Goal: Task Accomplishment & Management: Manage account settings

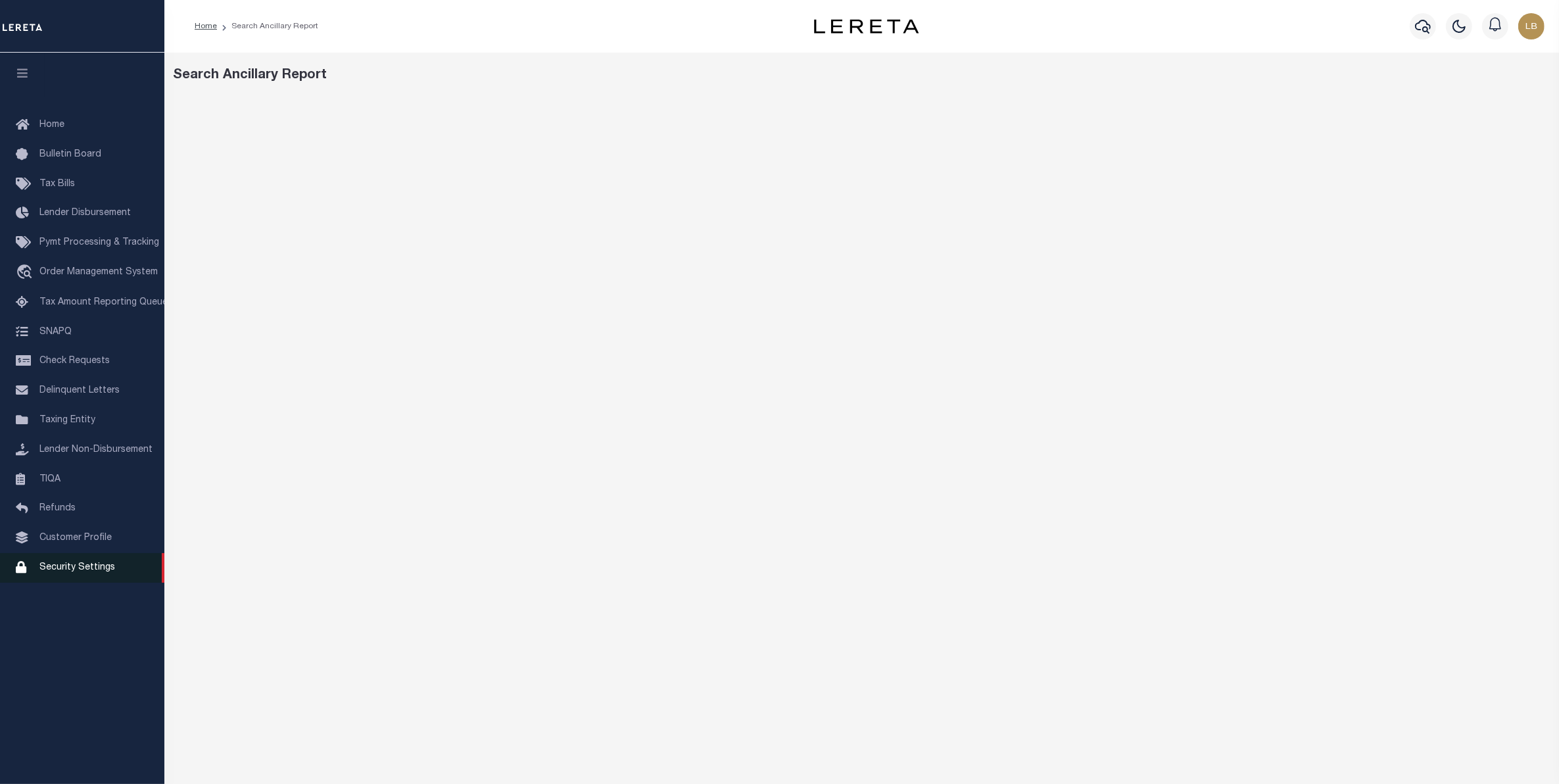
click at [68, 572] on span "Security Settings" at bounding box center [77, 567] width 76 height 9
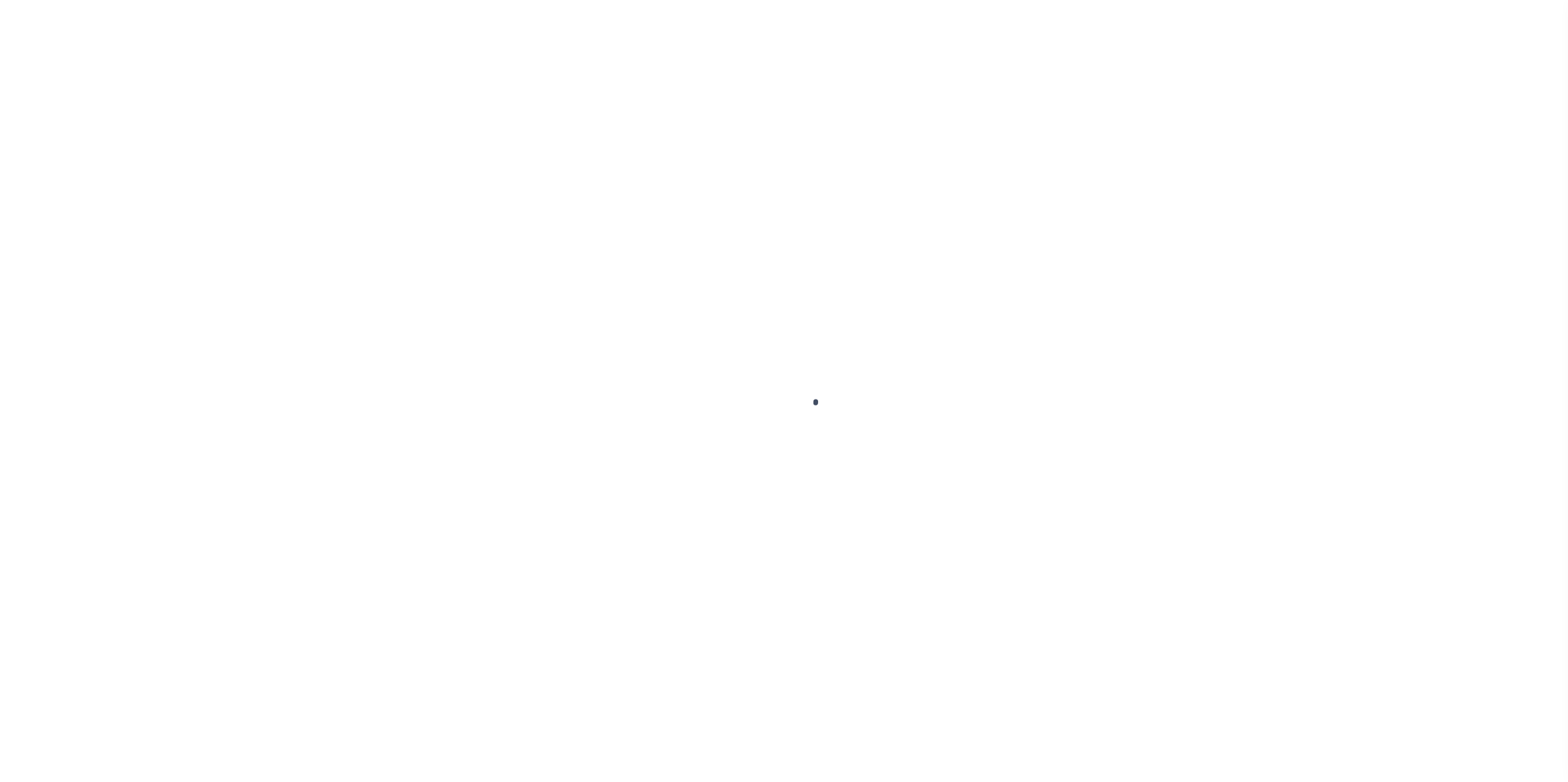
select select "100"
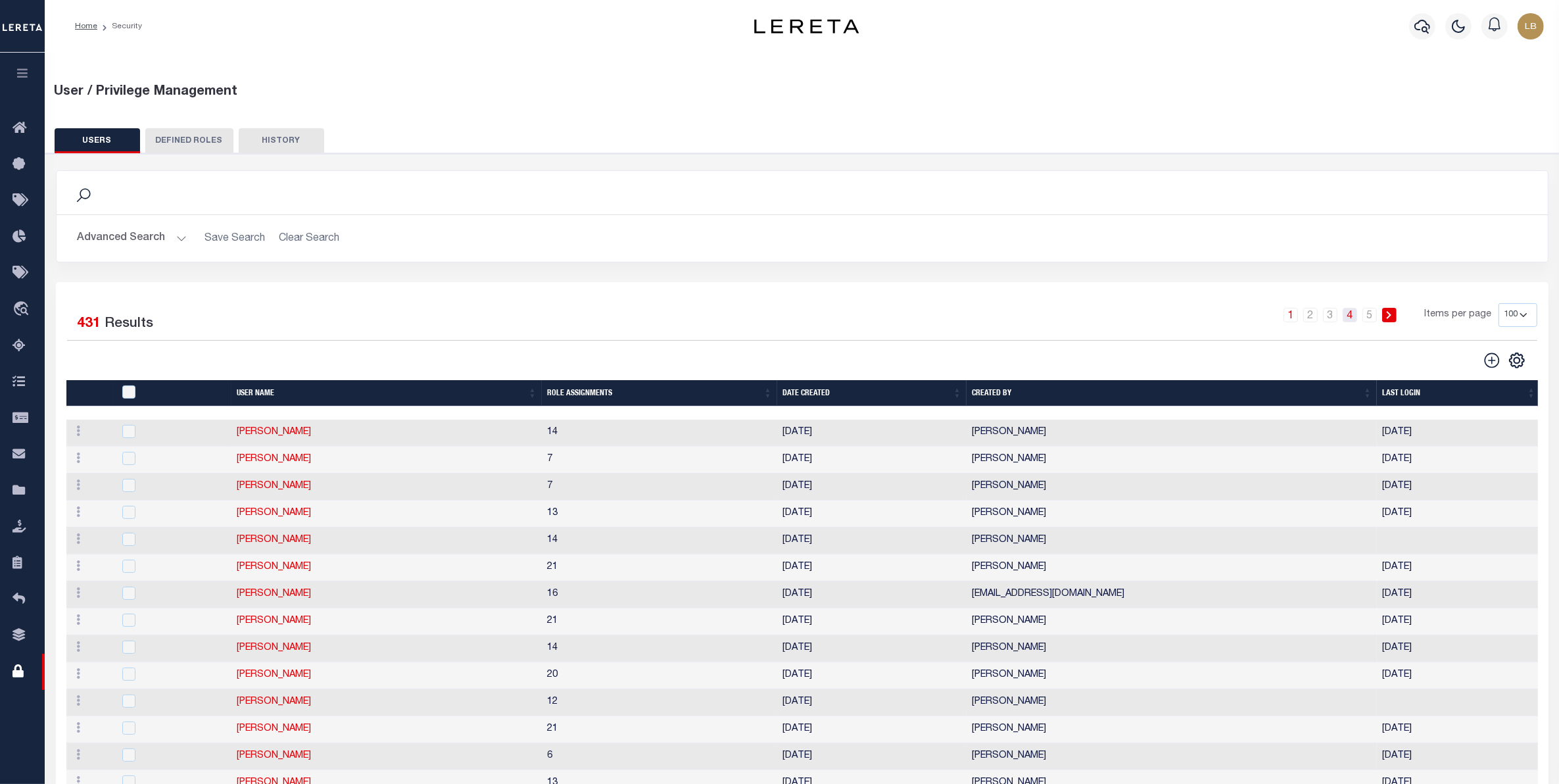
click at [1353, 313] on link "4" at bounding box center [1350, 314] width 14 height 14
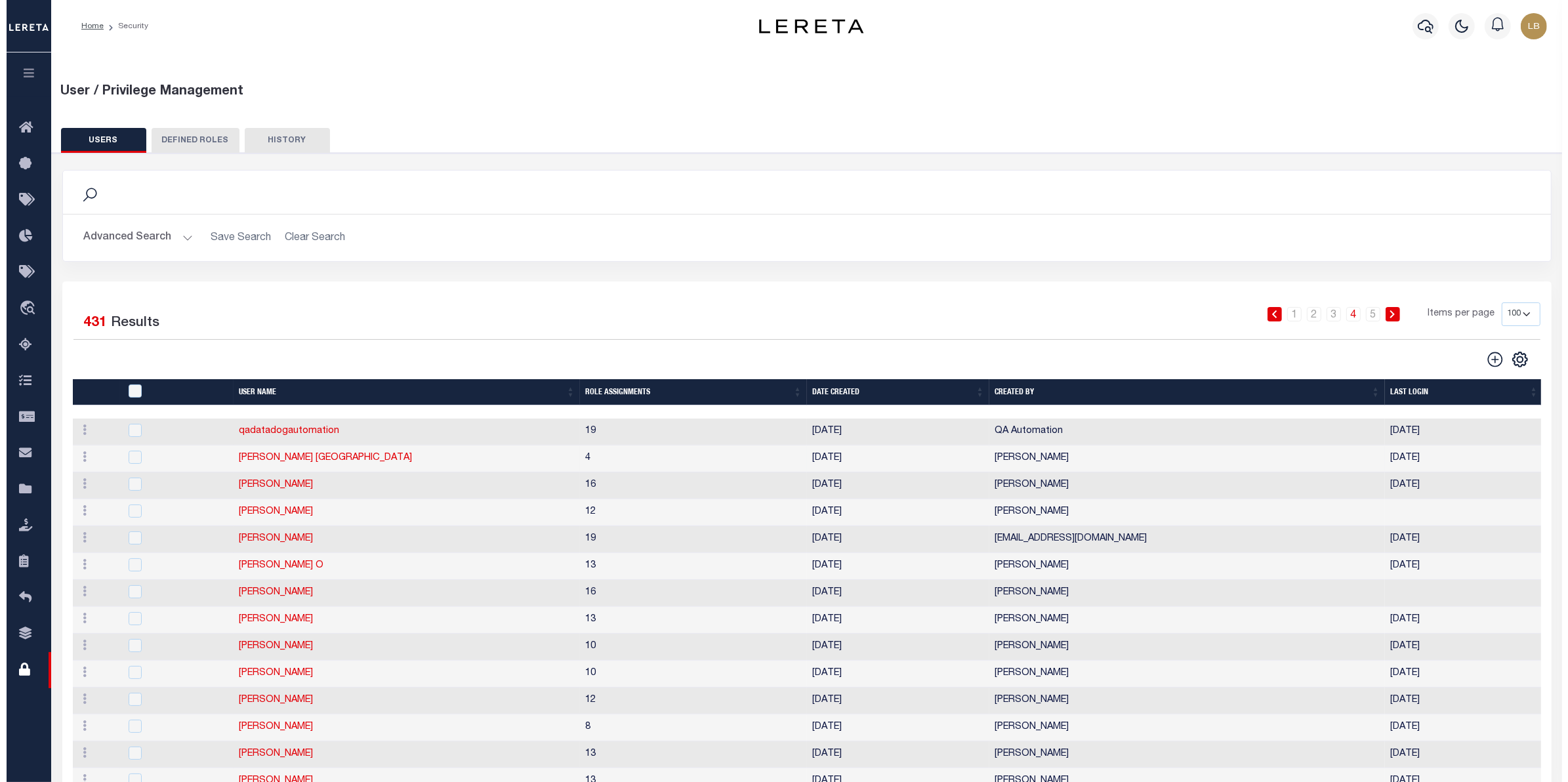
scroll to position [0, 2]
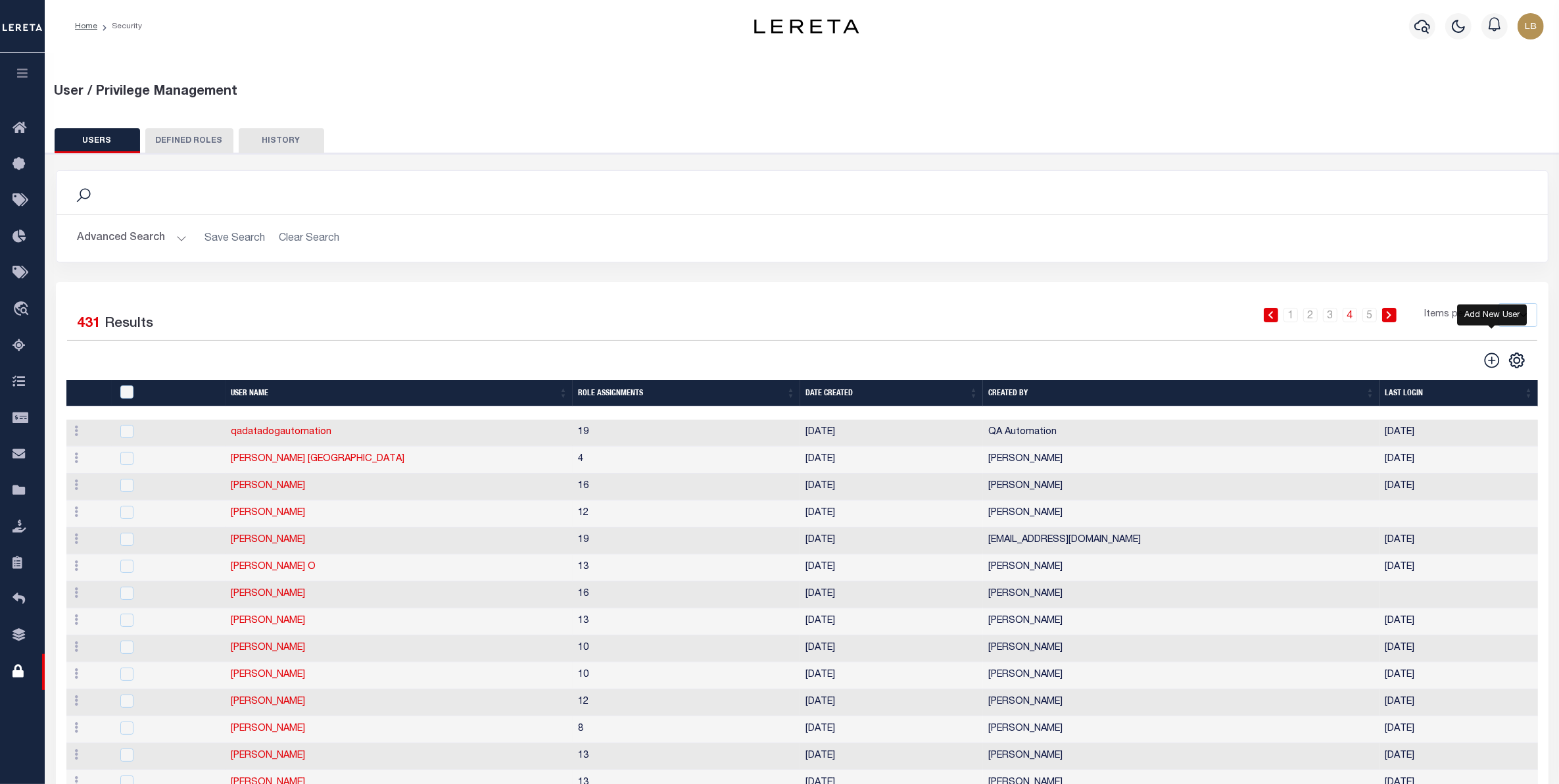
click at [1487, 360] on icon "" at bounding box center [1492, 360] width 17 height 17
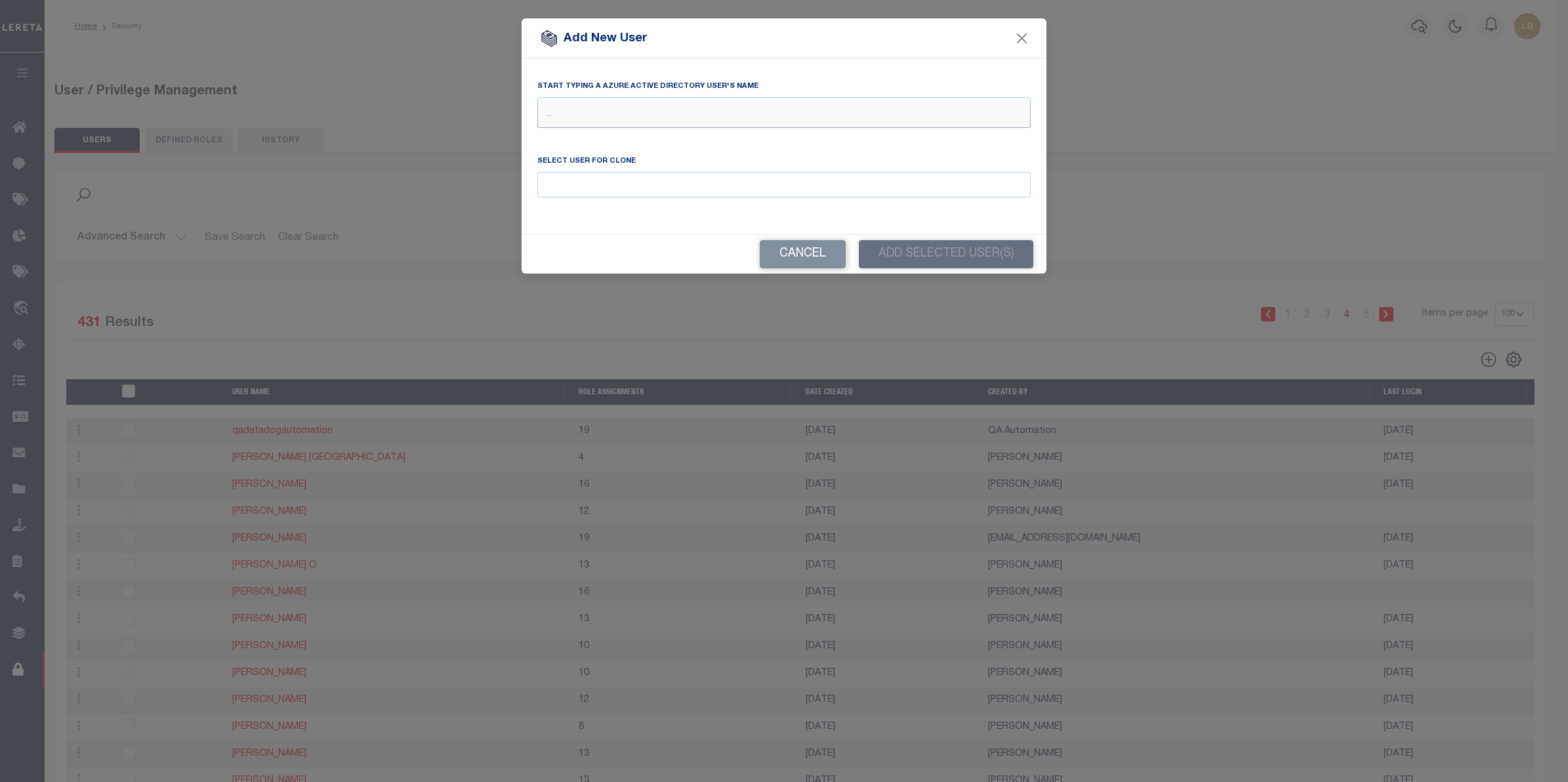
click at [578, 116] on input "text" at bounding box center [784, 115] width 494 height 25
type input "S"
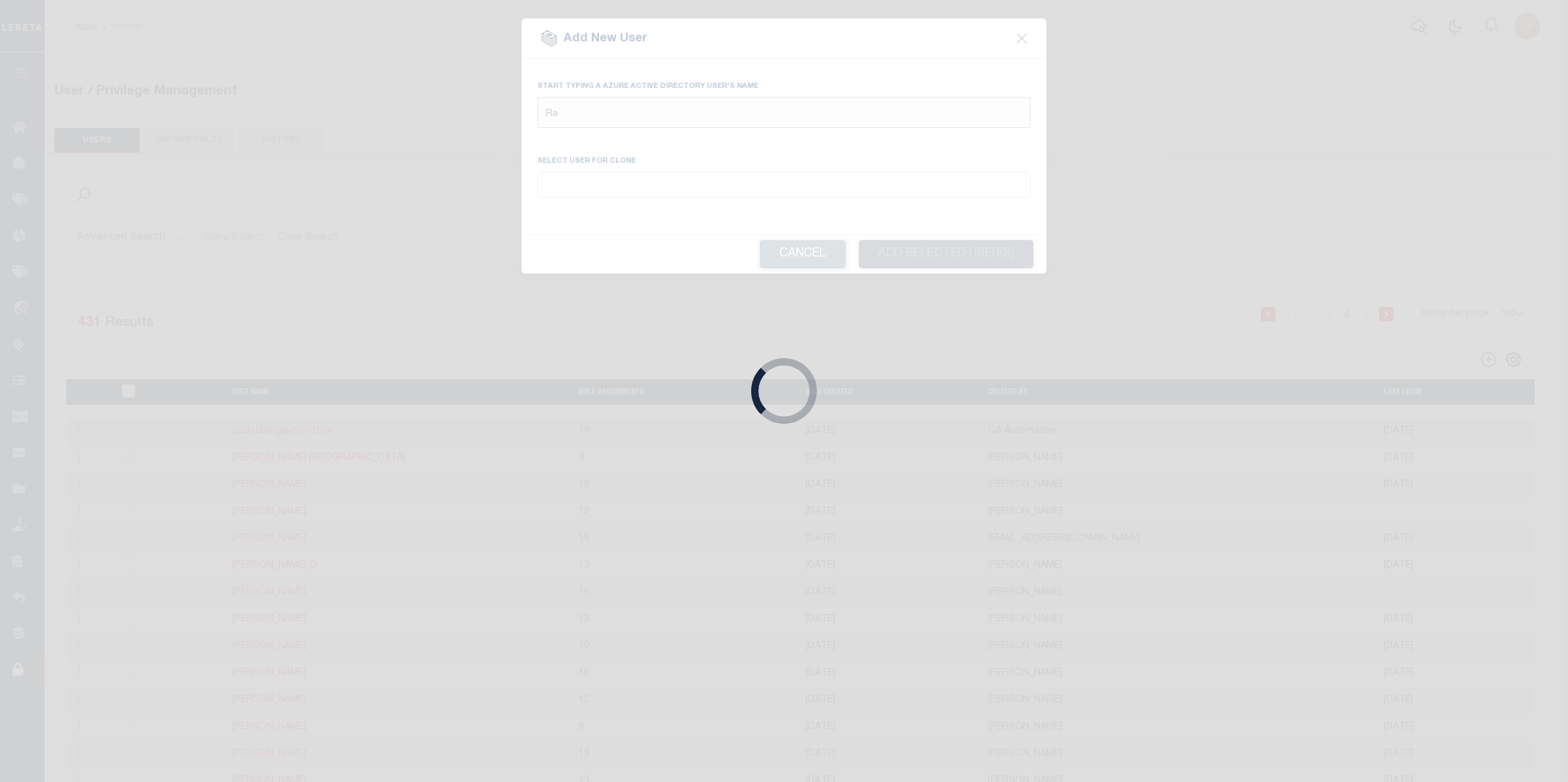
type input "Raj"
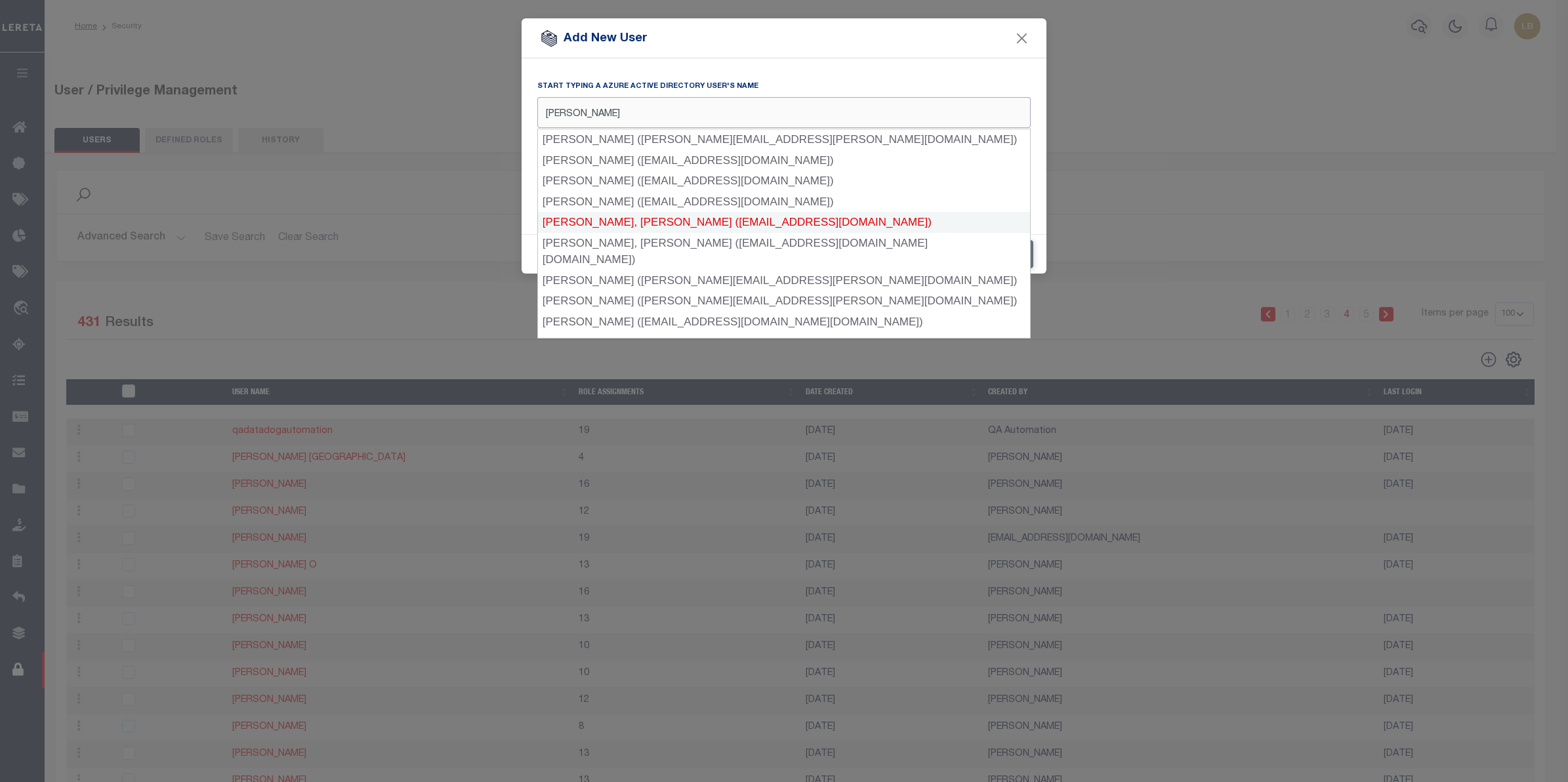
click at [590, 220] on div "Rajendra, Sahana (SRajendra-c@lereta.net)" at bounding box center [783, 222] width 492 height 21
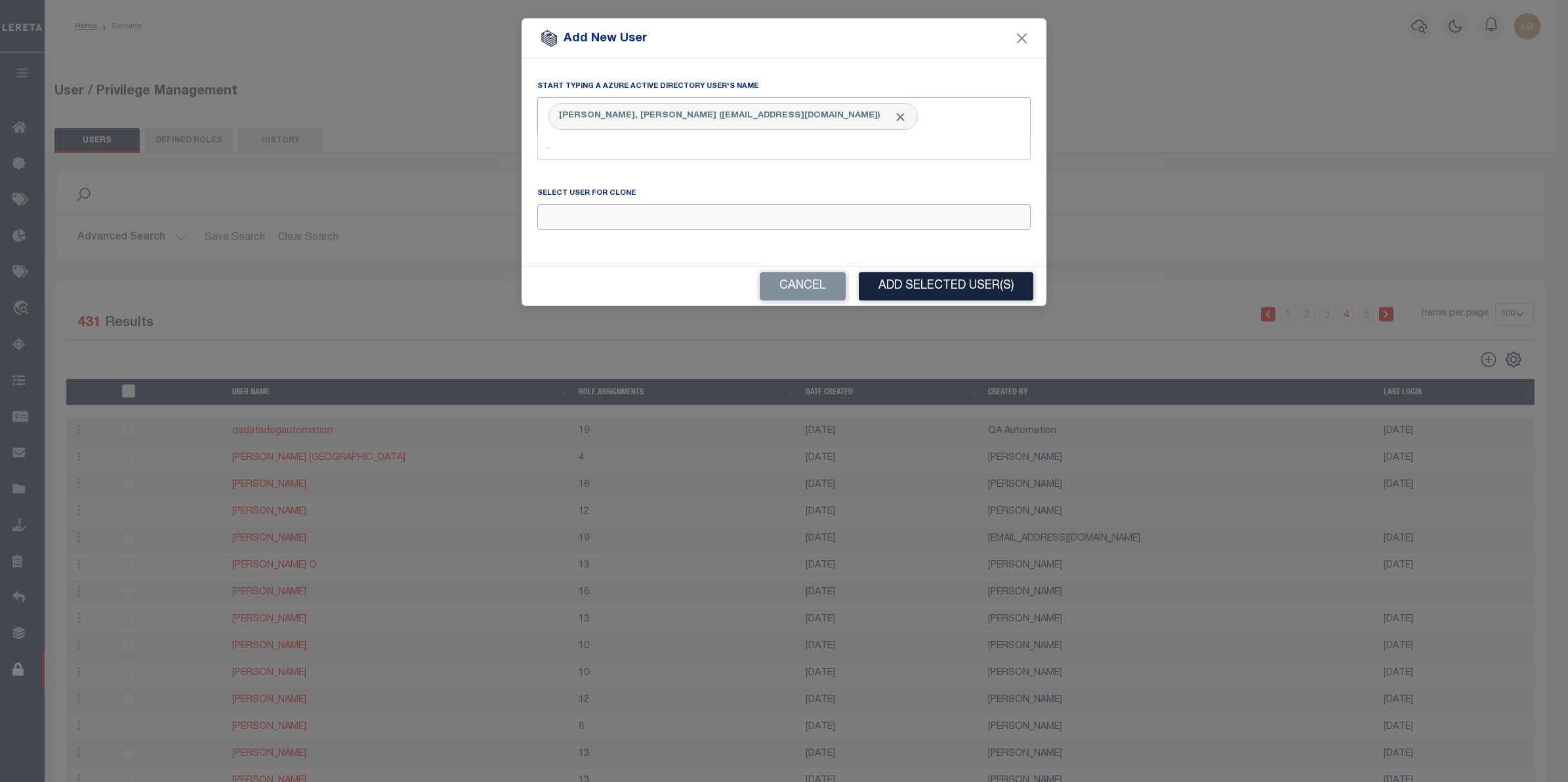
click at [590, 220] on input "Email" at bounding box center [784, 217] width 494 height 25
click at [621, 244] on div "Sowmya Chikkanna" at bounding box center [783, 242] width 492 height 21
type input "Sowmya Chikkanna"
click at [942, 290] on button "Add Selected User(s)" at bounding box center [945, 286] width 174 height 28
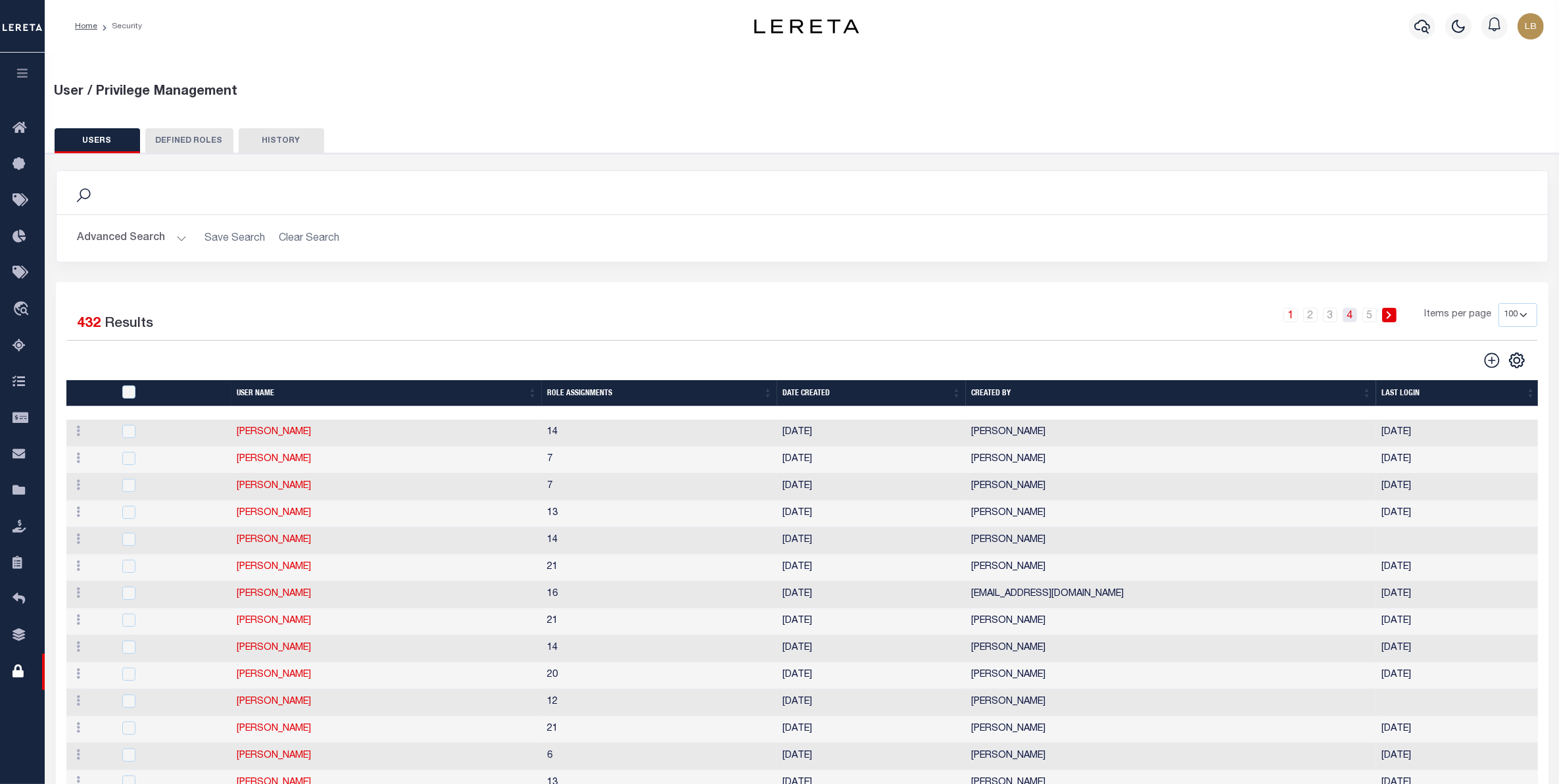
click at [1354, 316] on link "4" at bounding box center [1350, 314] width 14 height 14
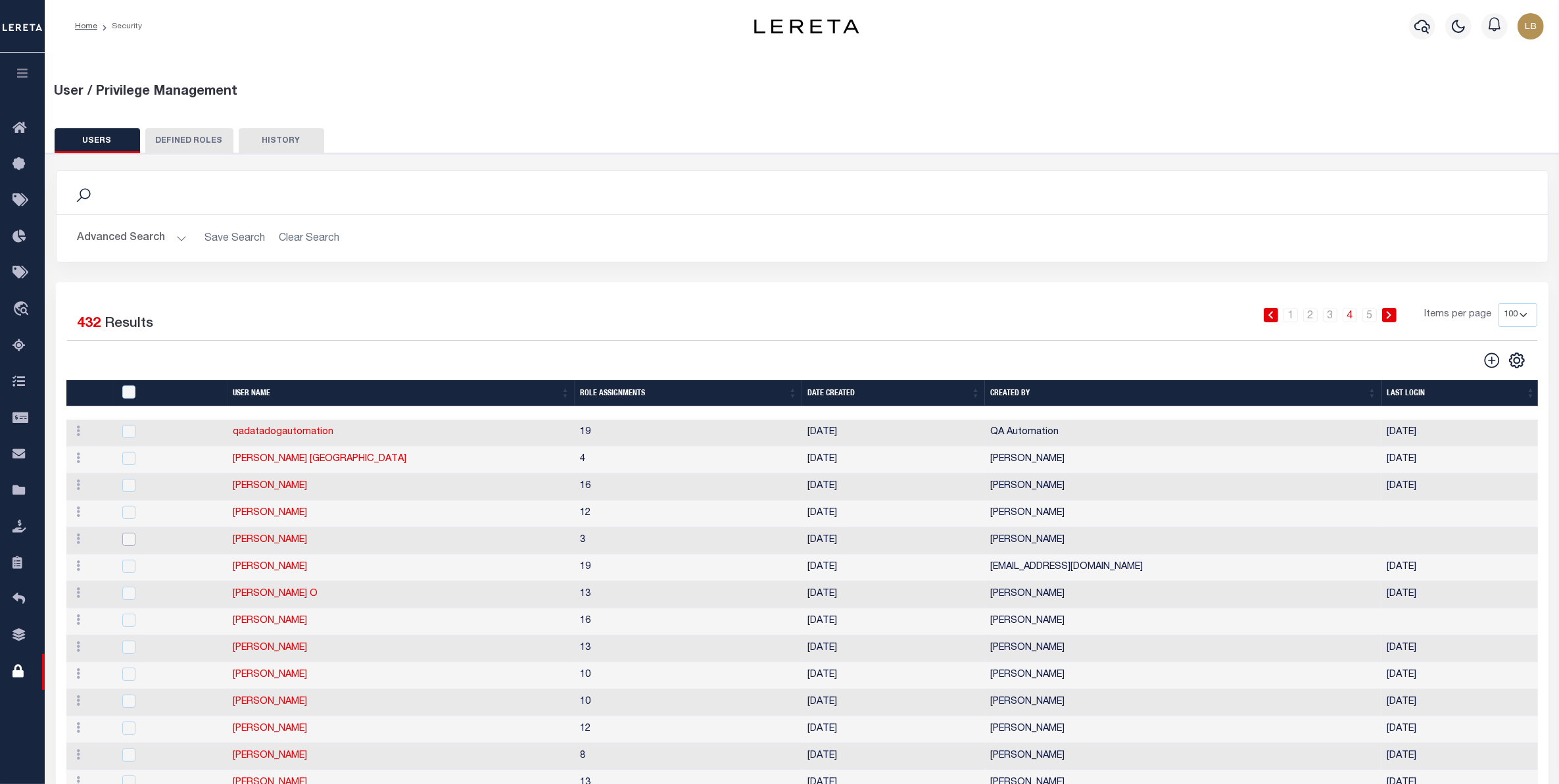
click at [126, 545] on input "checkbox" at bounding box center [129, 539] width 13 height 13
checkbox input "true"
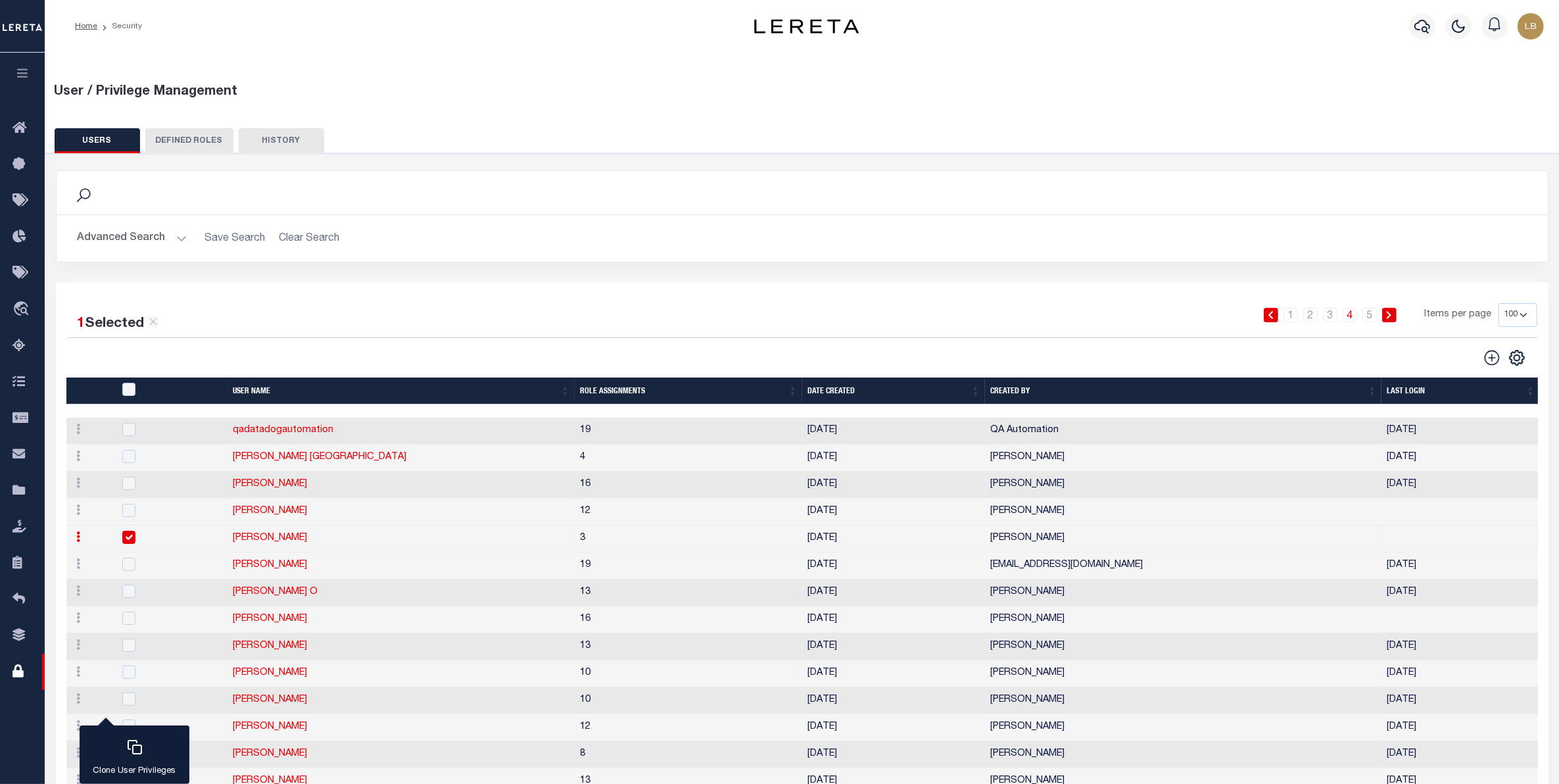
click at [77, 541] on icon at bounding box center [78, 536] width 4 height 10
click at [267, 541] on link "Rajendra Sahana" at bounding box center [269, 537] width 74 height 9
type input "Rajendra"
type input "Sahana"
type input "SRajendra-c@lereta.net"
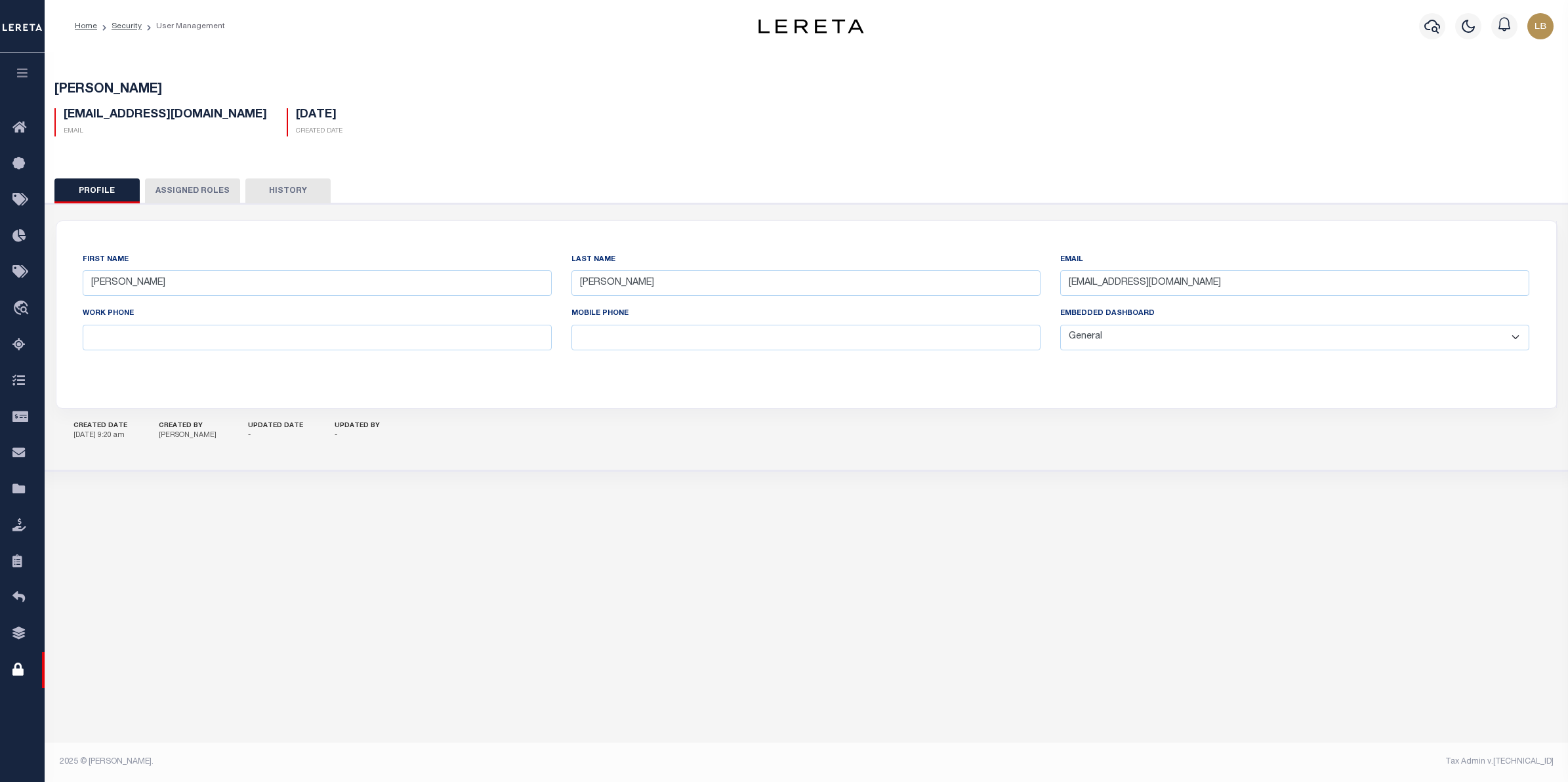
click at [197, 186] on button "Assigned Roles" at bounding box center [193, 190] width 95 height 25
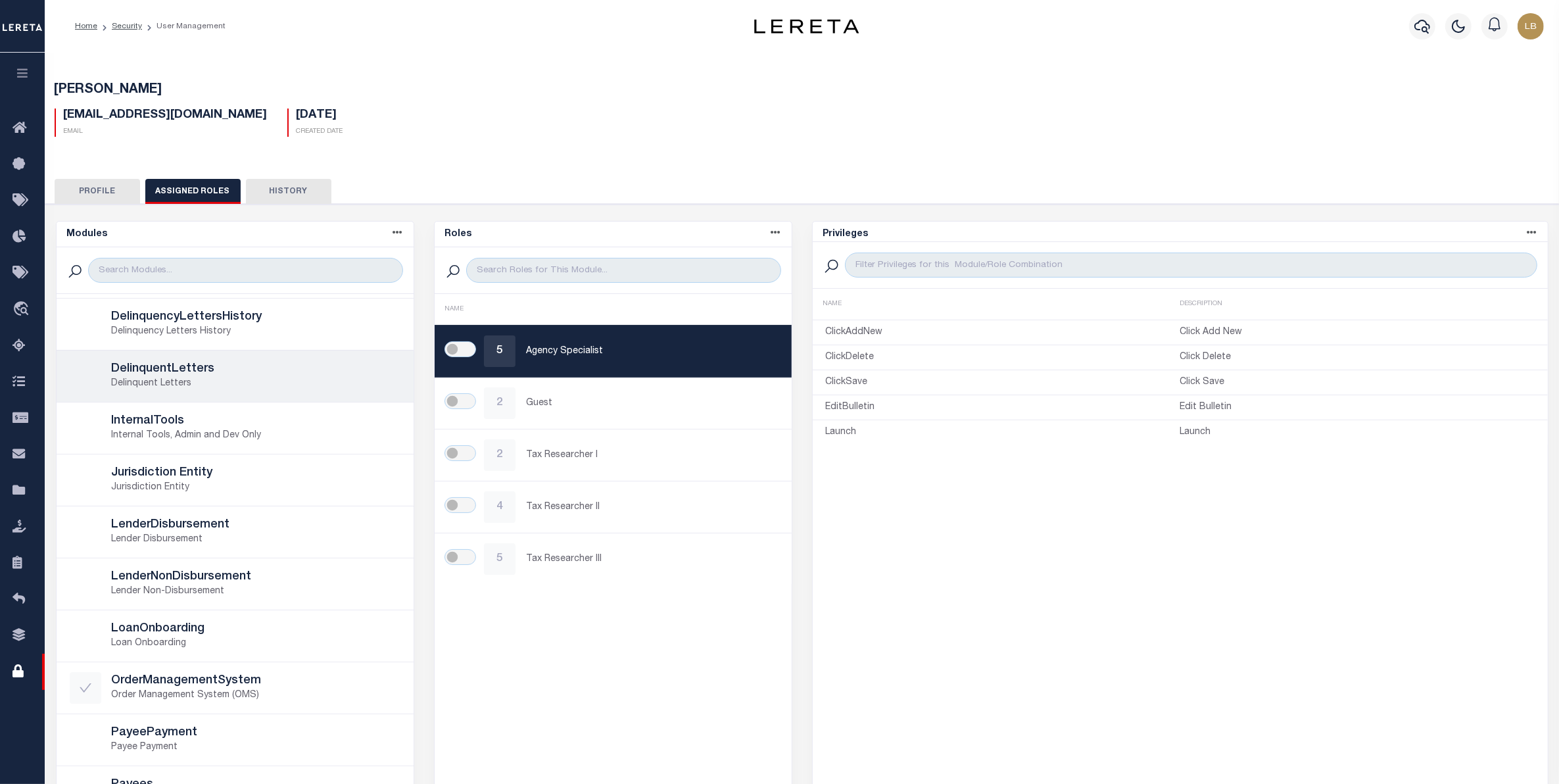
scroll to position [329, 0]
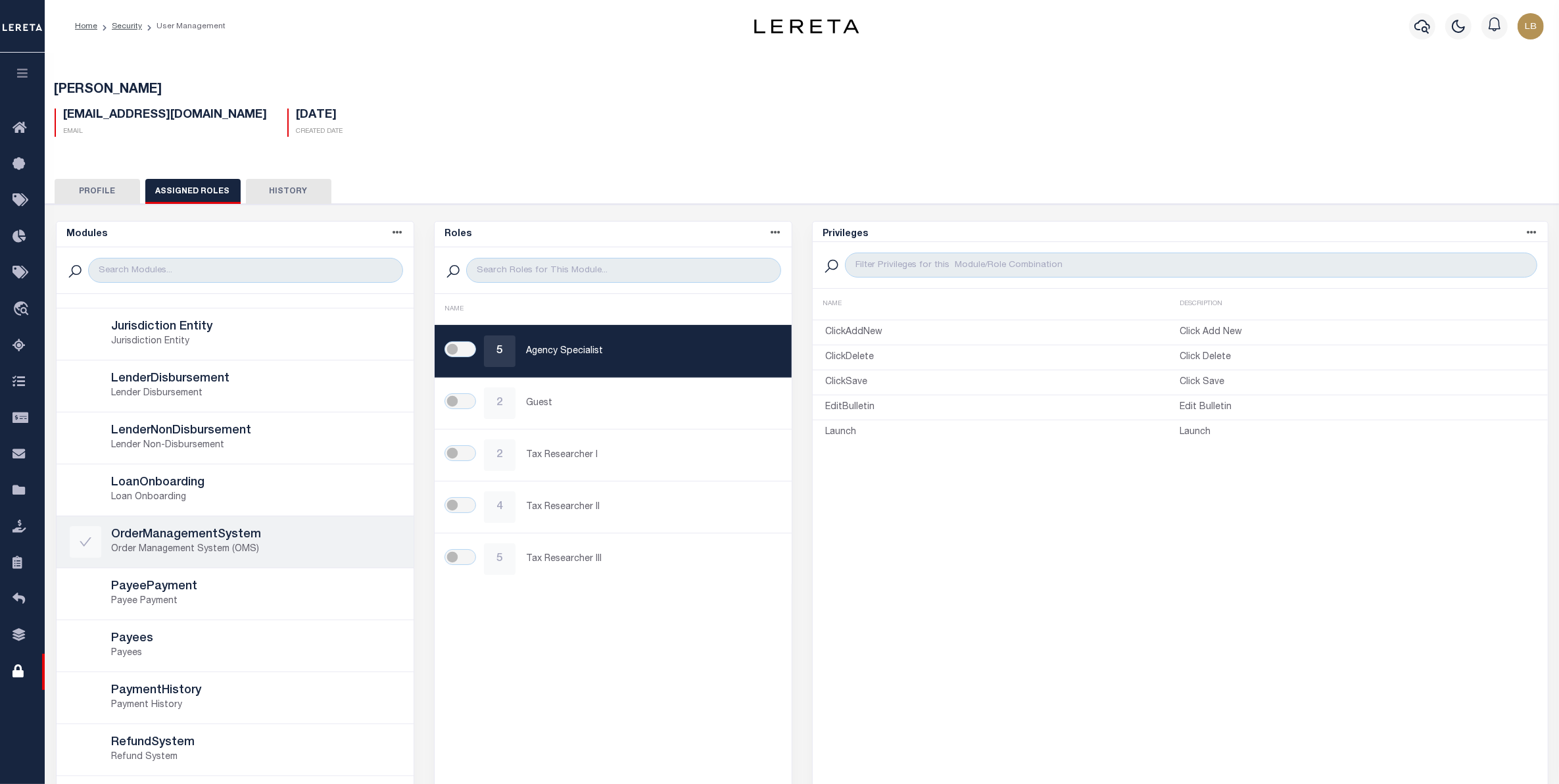
click at [195, 538] on h5 "OrderManagementSystem" at bounding box center [255, 535] width 289 height 14
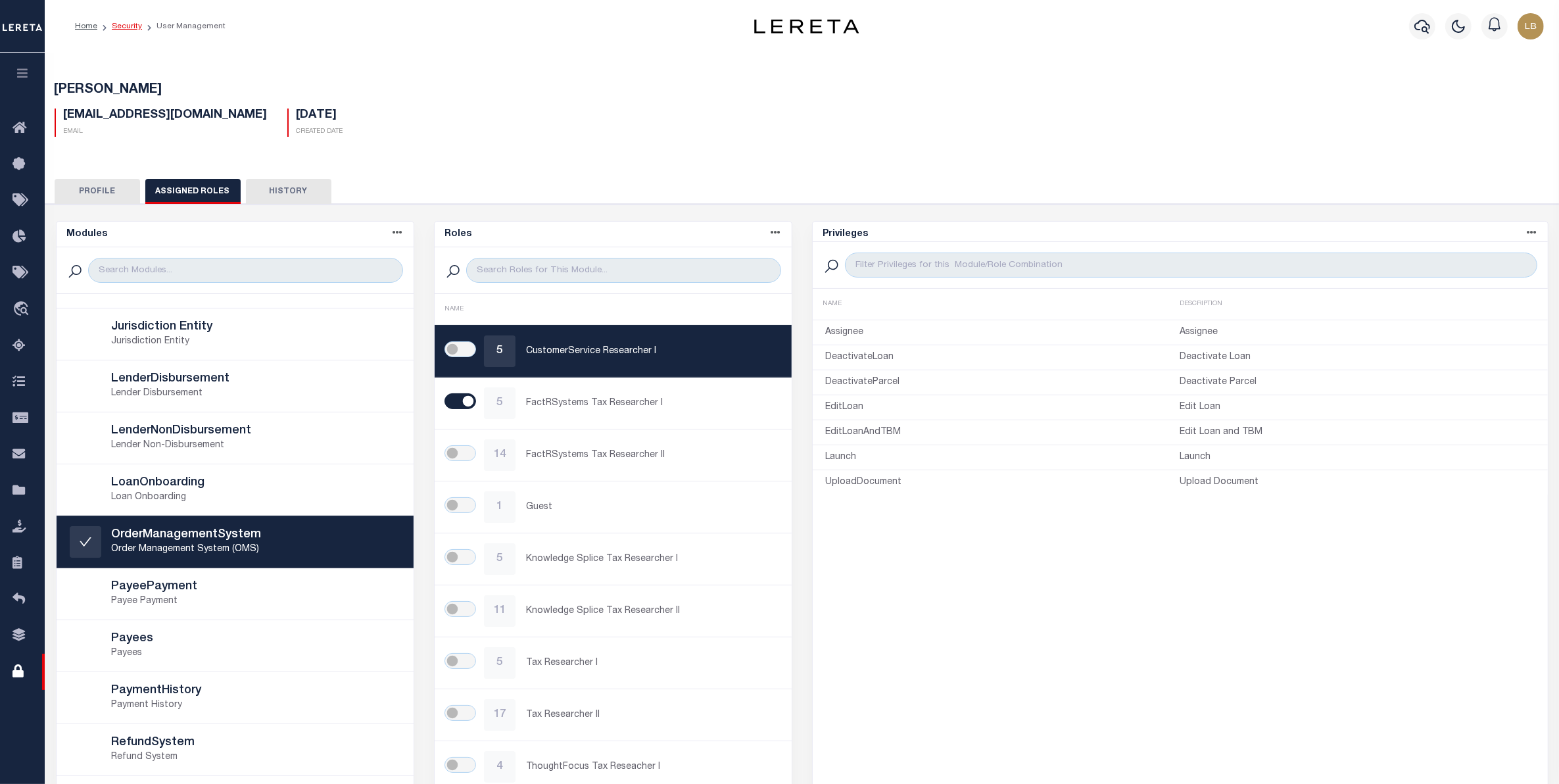
click at [123, 25] on link "Security" at bounding box center [127, 26] width 31 height 8
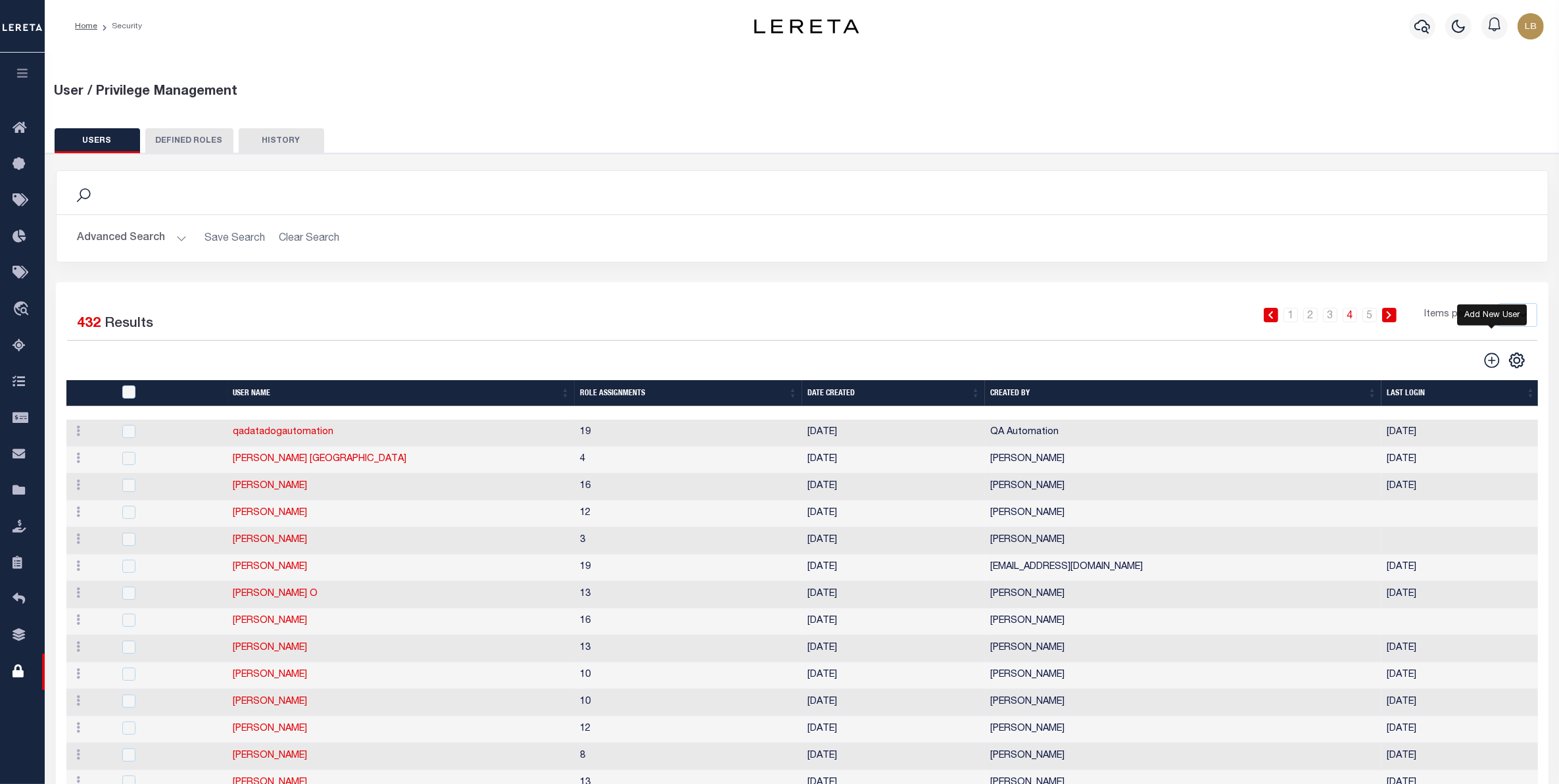
click at [1490, 360] on icon "" at bounding box center [1492, 360] width 17 height 17
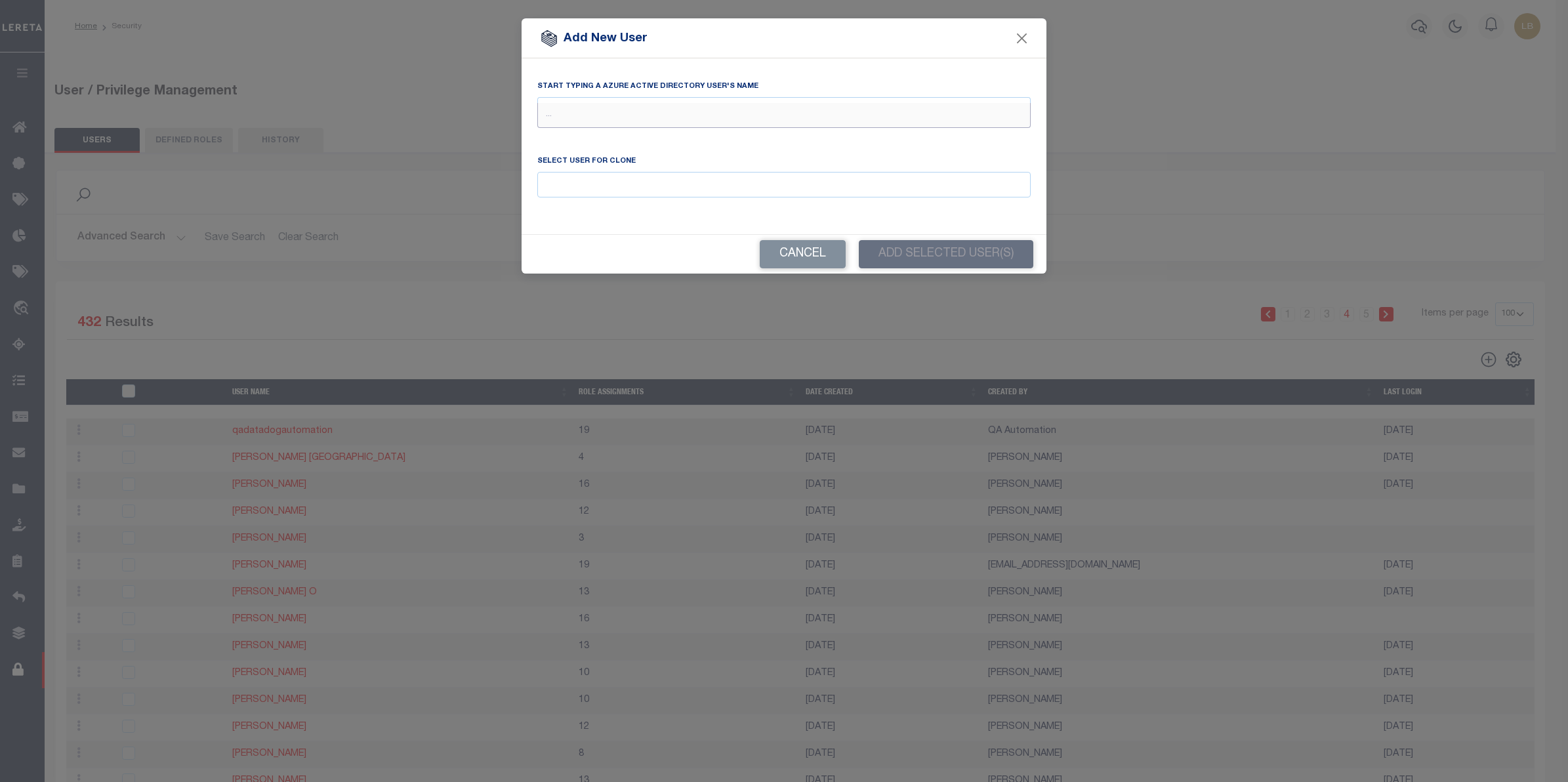
click at [556, 104] on input "text" at bounding box center [784, 115] width 494 height 25
type input "Jith"
click at [605, 138] on div "Jithin Pandith (Jithin.Pandith@accumatch.com)" at bounding box center [783, 139] width 492 height 21
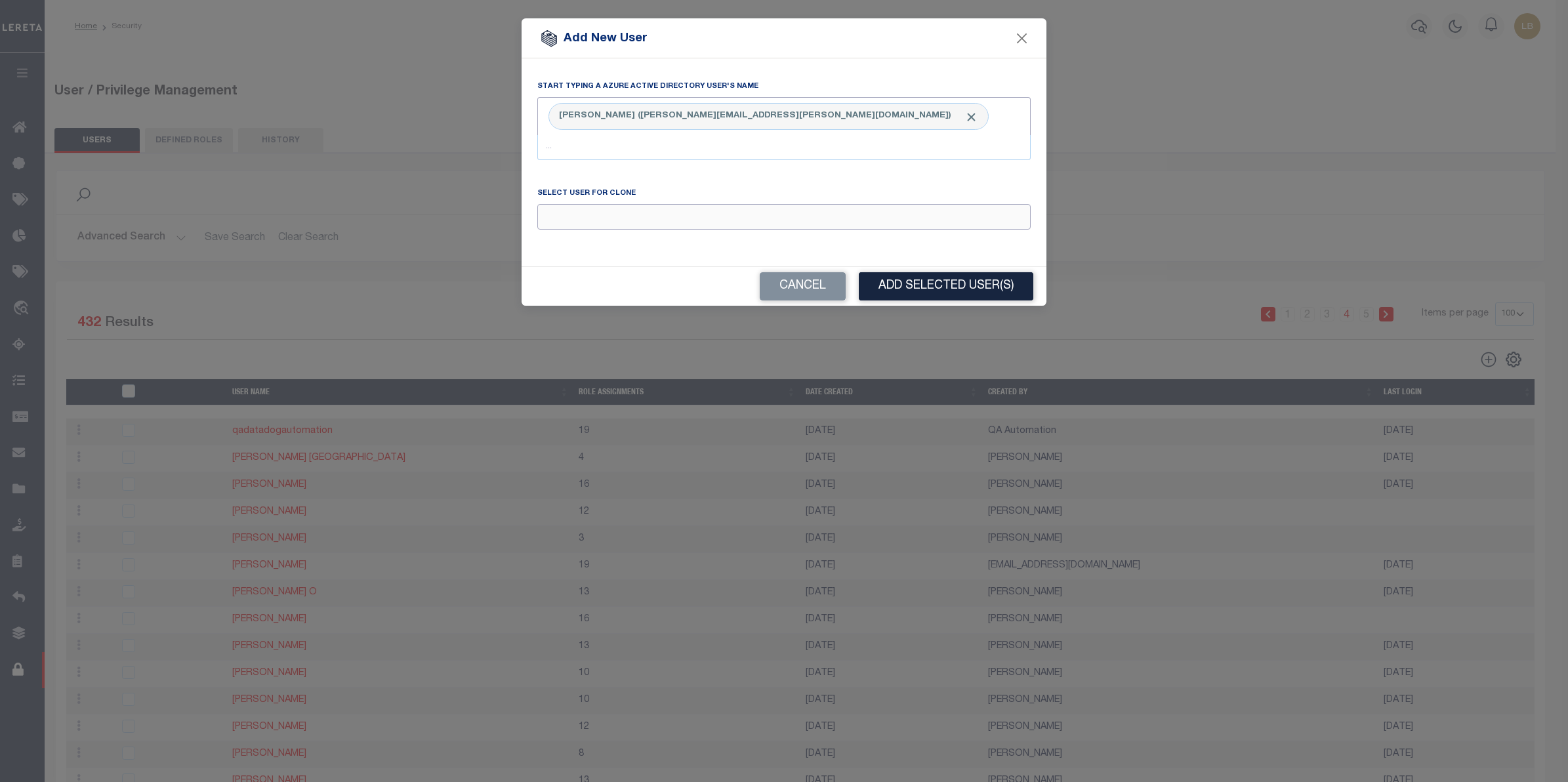
click at [574, 215] on input "Email" at bounding box center [784, 217] width 494 height 25
click at [588, 234] on div "Sowmya Chikkanna" at bounding box center [783, 242] width 492 height 21
type input "Sowmya Chikkanna"
click at [933, 287] on button "Add Selected User(s)" at bounding box center [945, 286] width 174 height 28
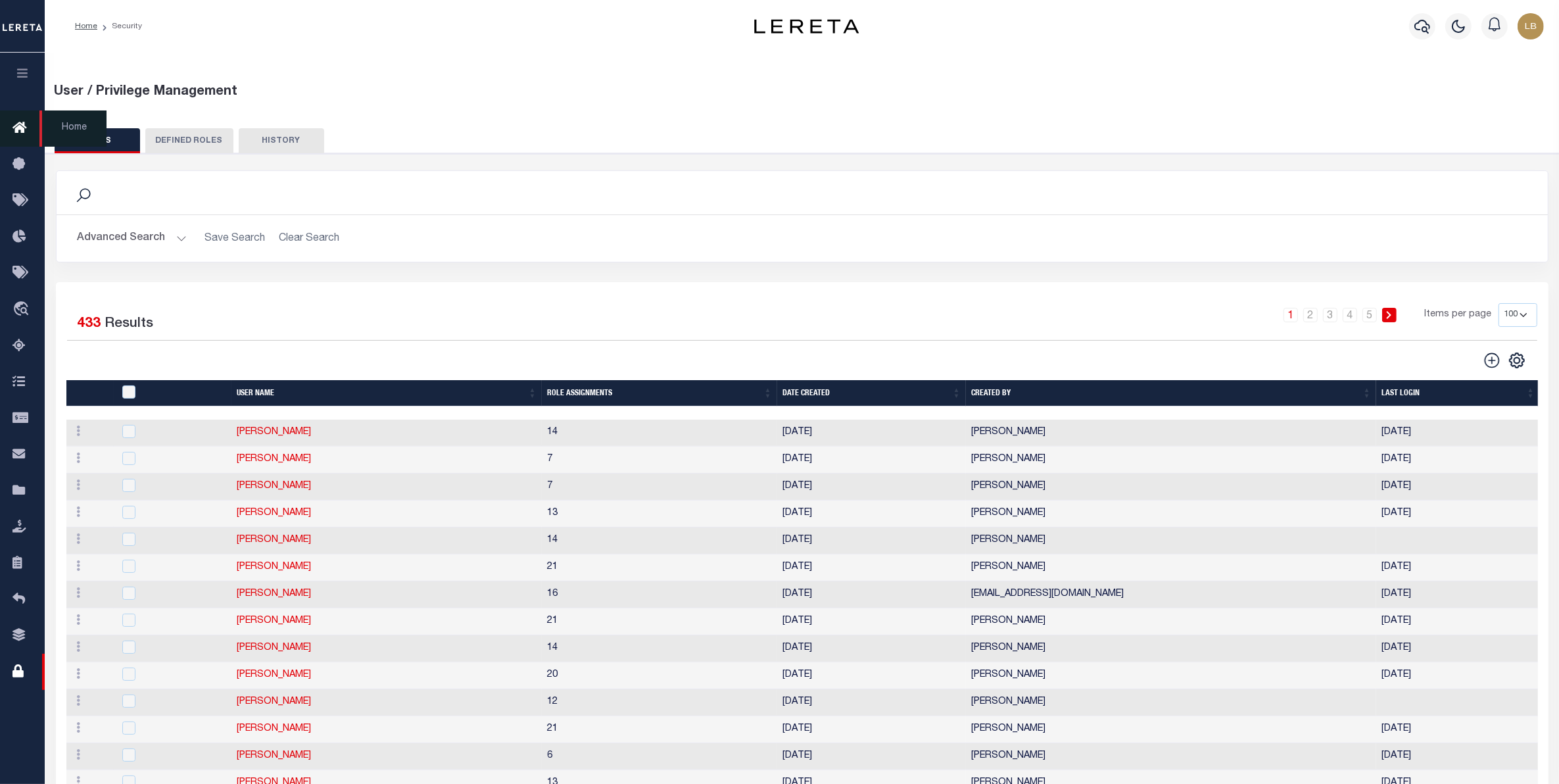
click at [20, 126] on icon at bounding box center [23, 128] width 21 height 16
